Goal: Task Accomplishment & Management: Manage account settings

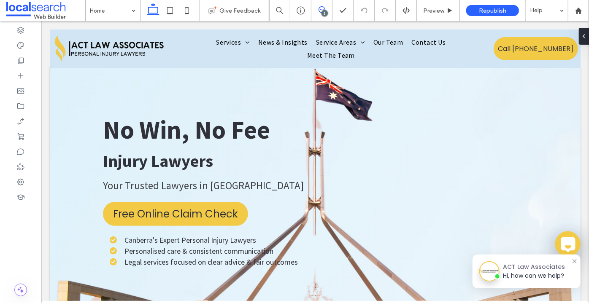
click at [326, 9] on span at bounding box center [321, 9] width 21 height 7
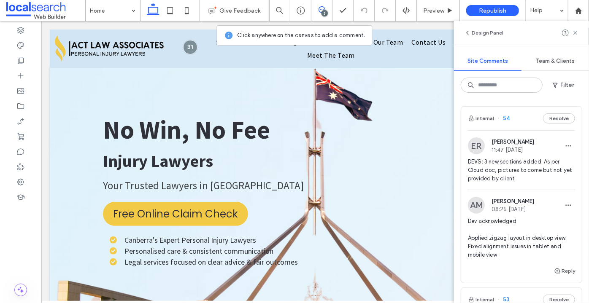
scroll to position [40, 0]
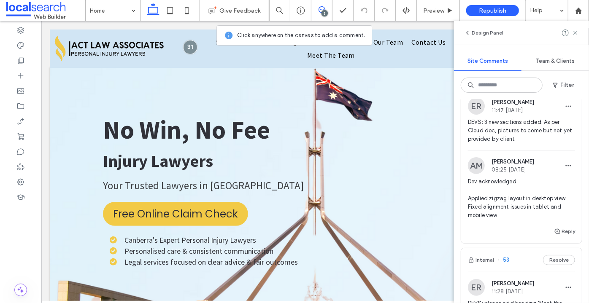
click at [498, 214] on span "Dev acknowledged Applied zigzag layout in desktop view. Fixed alignment issues …" at bounding box center [521, 199] width 107 height 42
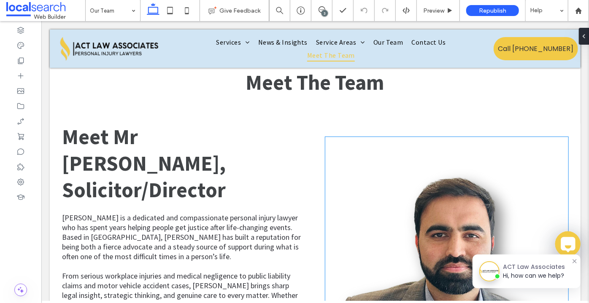
scroll to position [606, 0]
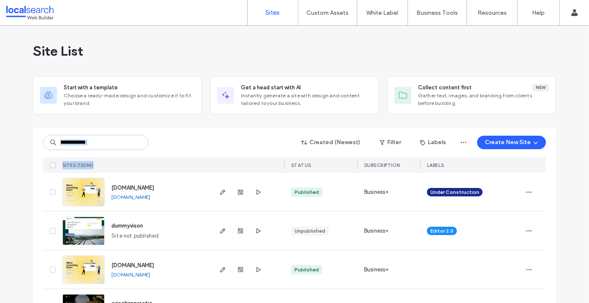
click at [127, 150] on div "Created (Newest) Filter Labels Create New Site SITES (13296) STATUS SUBSCRIPTIO…" at bounding box center [294, 150] width 503 height 45
click at [127, 150] on div "Created (Newest) Filter Labels Create New Site" at bounding box center [294, 143] width 503 height 16
click at [126, 141] on input at bounding box center [95, 142] width 105 height 15
paste input "********"
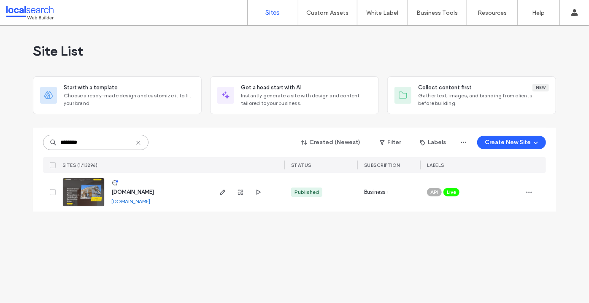
type input "********"
click at [72, 193] on link at bounding box center [83, 192] width 42 height 29
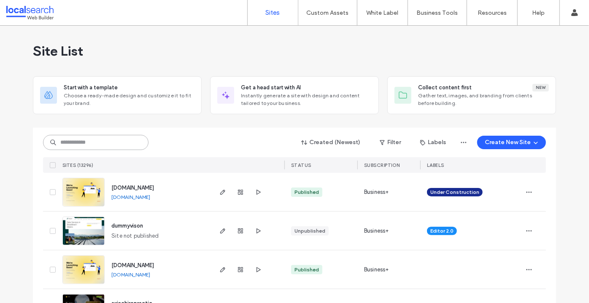
drag, startPoint x: 97, startPoint y: 150, endPoint x: 99, endPoint y: 145, distance: 5.5
click at [99, 145] on div "Created (Newest) Filter Labels Create New Site" at bounding box center [294, 143] width 503 height 16
paste input "********"
click at [99, 145] on input "********" at bounding box center [95, 142] width 105 height 15
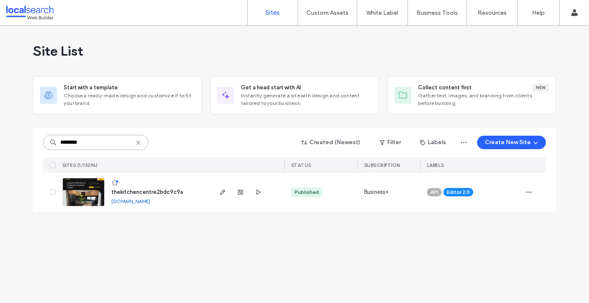
type input "********"
click at [81, 194] on img at bounding box center [83, 206] width 41 height 57
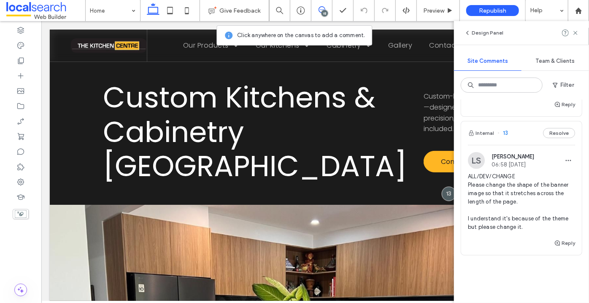
scroll to position [2049, 0]
click at [518, 193] on span "ALL/DEV/CHANGE Please change the shape of the banner image so that it stretches…" at bounding box center [521, 201] width 107 height 59
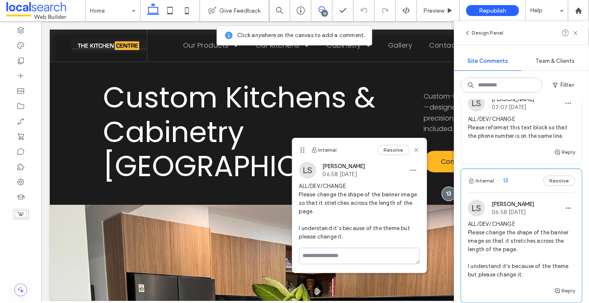
scroll to position [1989, 0]
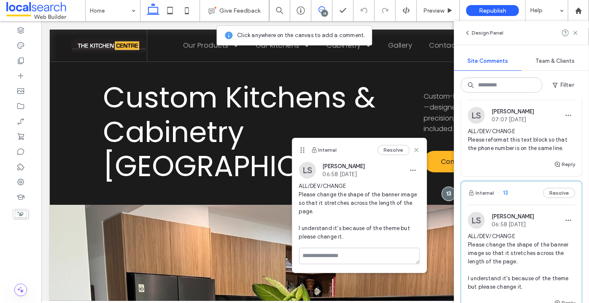
click at [526, 143] on span "ALL/DEV/CHANGE Please reformat this text block so that the phone number is on t…" at bounding box center [521, 139] width 107 height 25
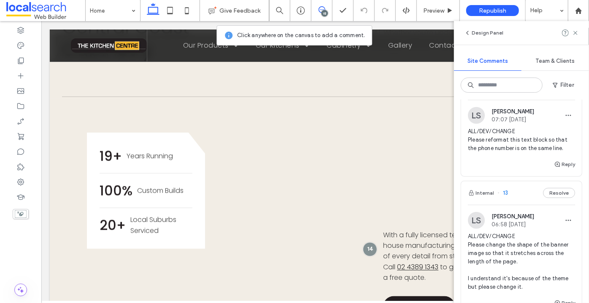
scroll to position [668, 0]
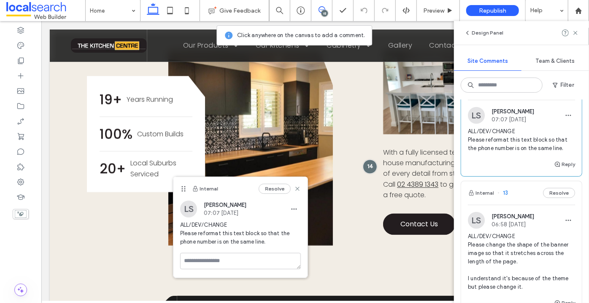
drag, startPoint x: 391, startPoint y: 162, endPoint x: 166, endPoint y: 188, distance: 226.7
click at [173, 188] on div "Internal Resolve" at bounding box center [240, 189] width 134 height 24
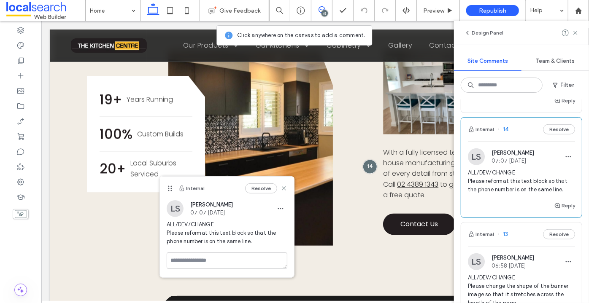
scroll to position [1911, 0]
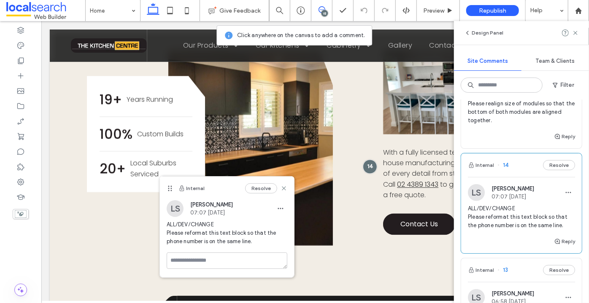
click at [520, 132] on div "ALL/DEV/FIX Please realign size of modules so that the bottom of both modules a…" at bounding box center [521, 111] width 107 height 40
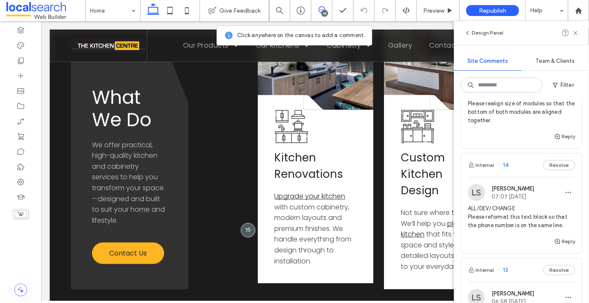
scroll to position [1028, 0]
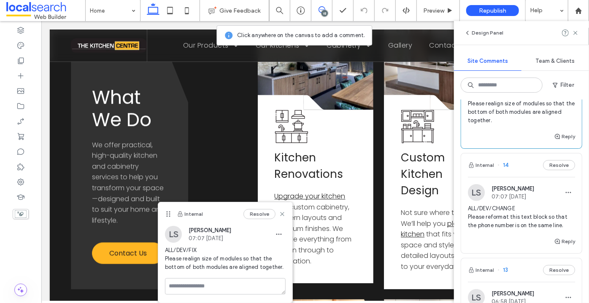
drag, startPoint x: 274, startPoint y: 211, endPoint x: 168, endPoint y: 221, distance: 106.3
click at [168, 221] on div "Internal Resolve" at bounding box center [225, 214] width 134 height 24
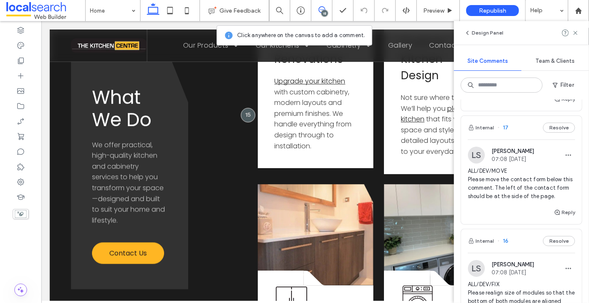
scroll to position [1607, 0]
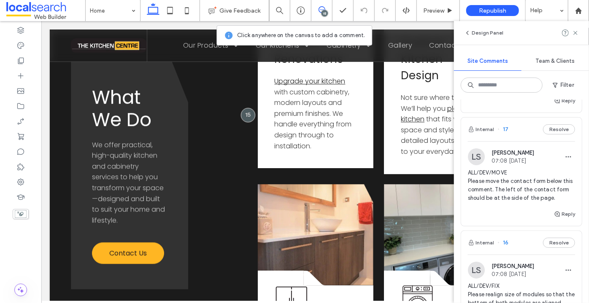
click at [503, 194] on span "ALL/DEV/MOVE Please move the contact form below this comment. The left of the c…" at bounding box center [521, 186] width 107 height 34
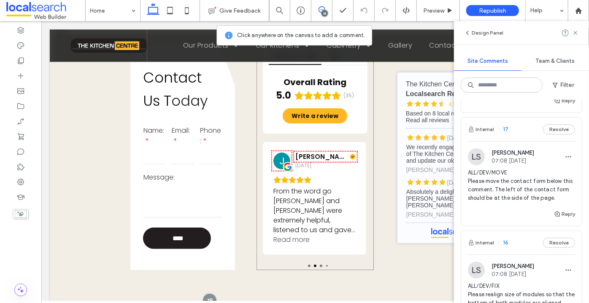
scroll to position [1704, 0]
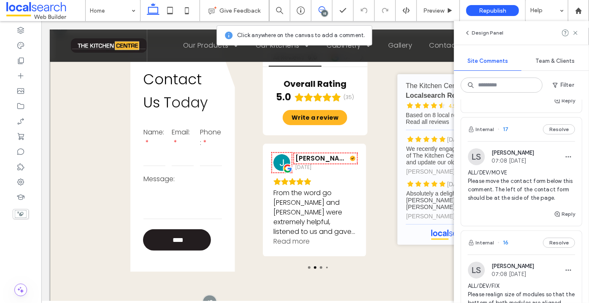
click at [61, 36] on div at bounding box center [59, 28] width 16 height 16
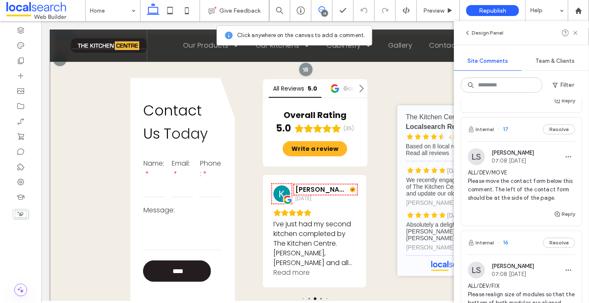
scroll to position [1672, 0]
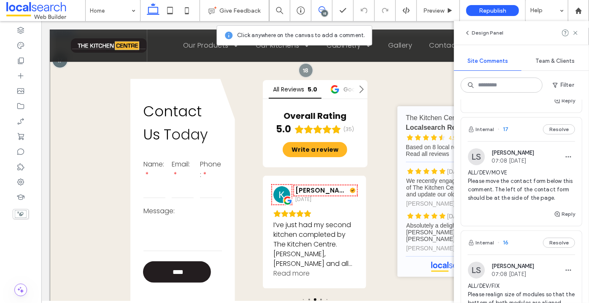
click at [65, 68] on div at bounding box center [59, 60] width 16 height 16
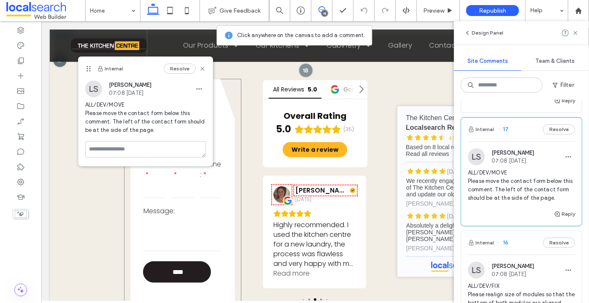
click at [129, 202] on div "Contact Us T oday Name: Email: Phone: Message: **** Thank you for contacting Th…" at bounding box center [182, 190] width 117 height 225
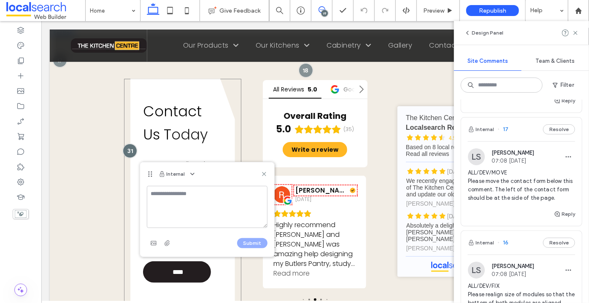
click at [125, 180] on div "Contact Us T oday Name: Email: Phone: Message: **** Thank you for contacting Th…" at bounding box center [182, 190] width 117 height 225
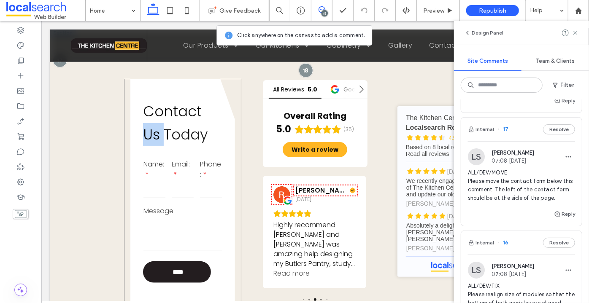
click at [125, 180] on div "Contact Us T oday Name: Email: Phone: Message: **** Thank you for contacting Th…" at bounding box center [182, 190] width 117 height 225
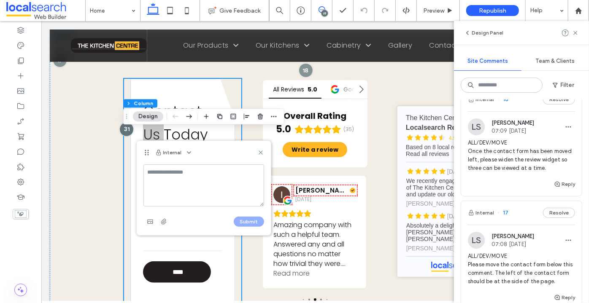
scroll to position [1524, 0]
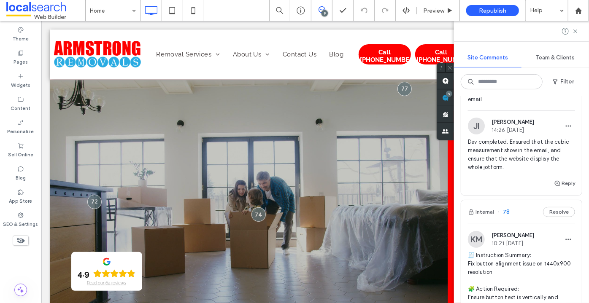
scroll to position [84, 0]
click at [519, 157] on span "Dev completed. Ensured that the cubic measurement show in the email, and ensure…" at bounding box center [521, 155] width 107 height 34
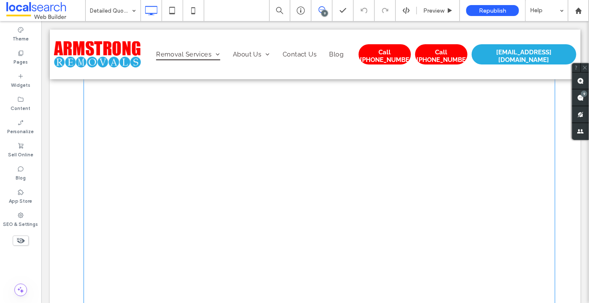
scroll to position [616, 0]
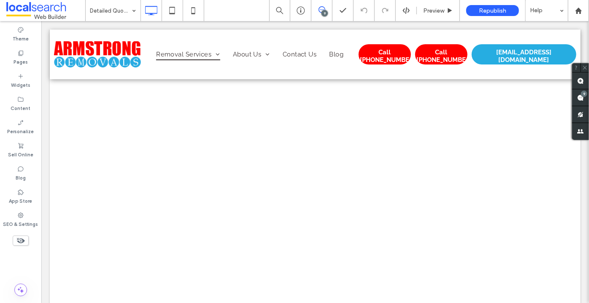
click at [326, 10] on span at bounding box center [321, 9] width 21 height 7
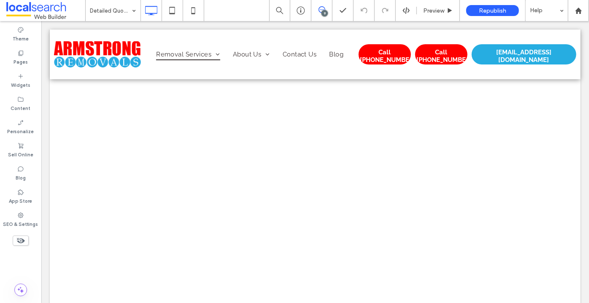
click at [325, 9] on use at bounding box center [321, 9] width 7 height 7
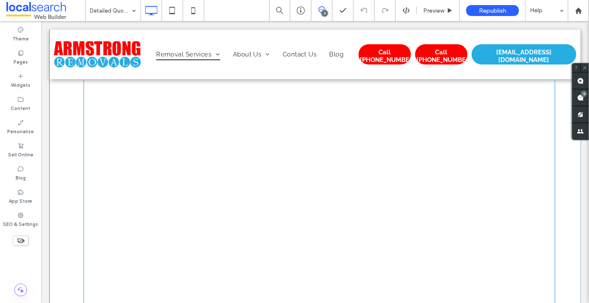
scroll to position [930, 0]
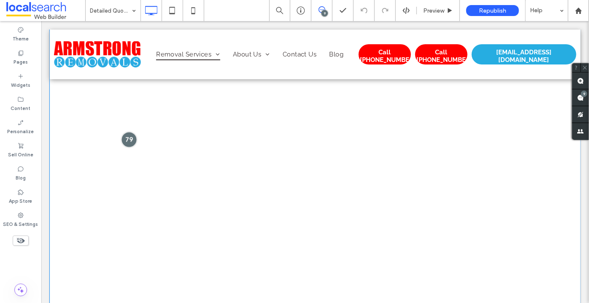
click at [126, 132] on div at bounding box center [129, 140] width 16 height 16
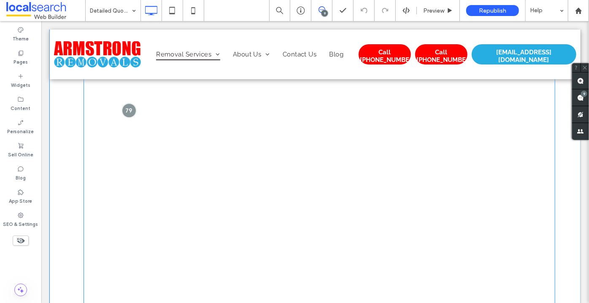
scroll to position [956, 0]
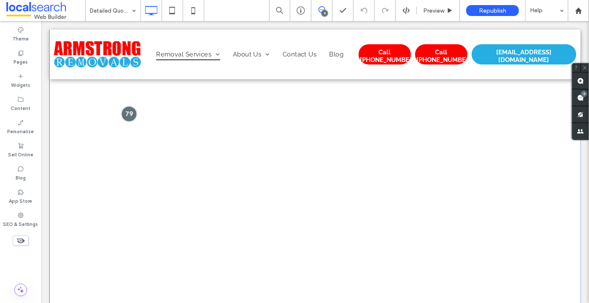
click at [129, 112] on div at bounding box center [129, 114] width 16 height 16
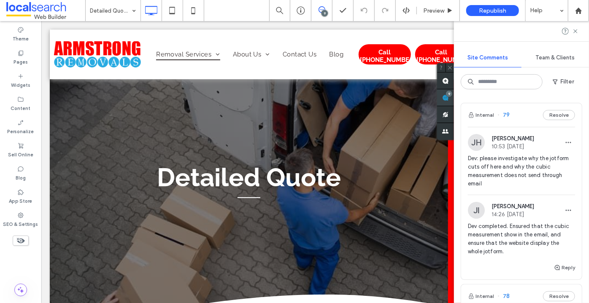
click at [581, 101] on div "Site Comments Team & Clients Filter Internal 79 Resolve [PERSON_NAME] [PERSON_N…" at bounding box center [521, 162] width 135 height 282
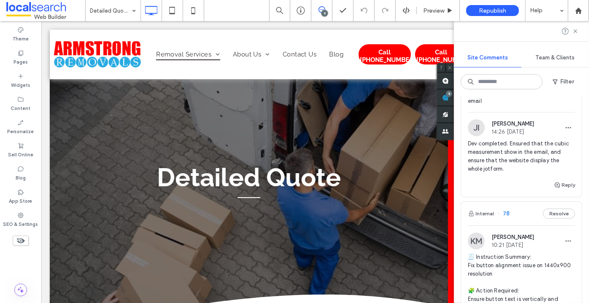
scroll to position [83, 0]
